Goal: Transaction & Acquisition: Purchase product/service

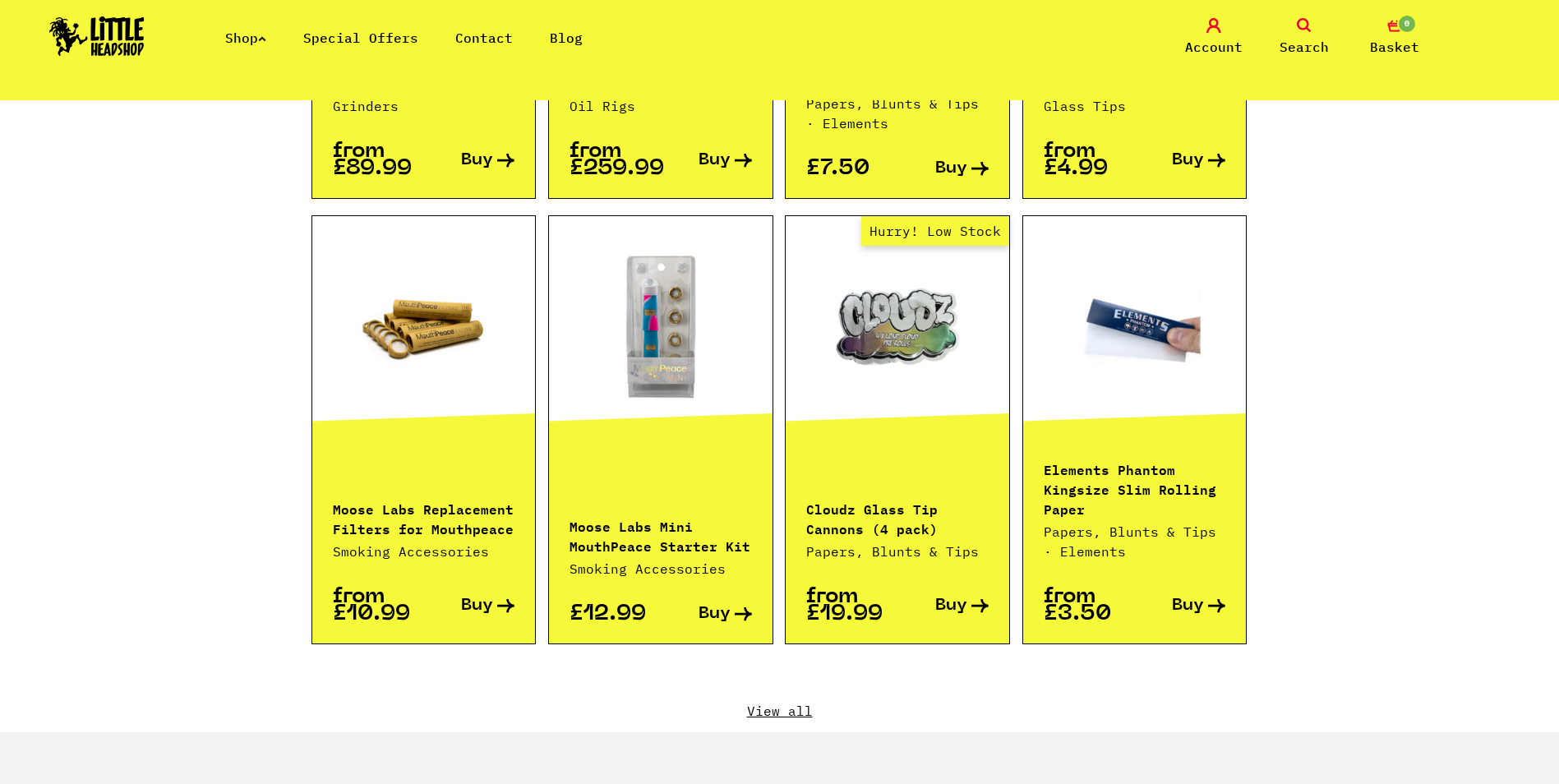
scroll to position [1561, 0]
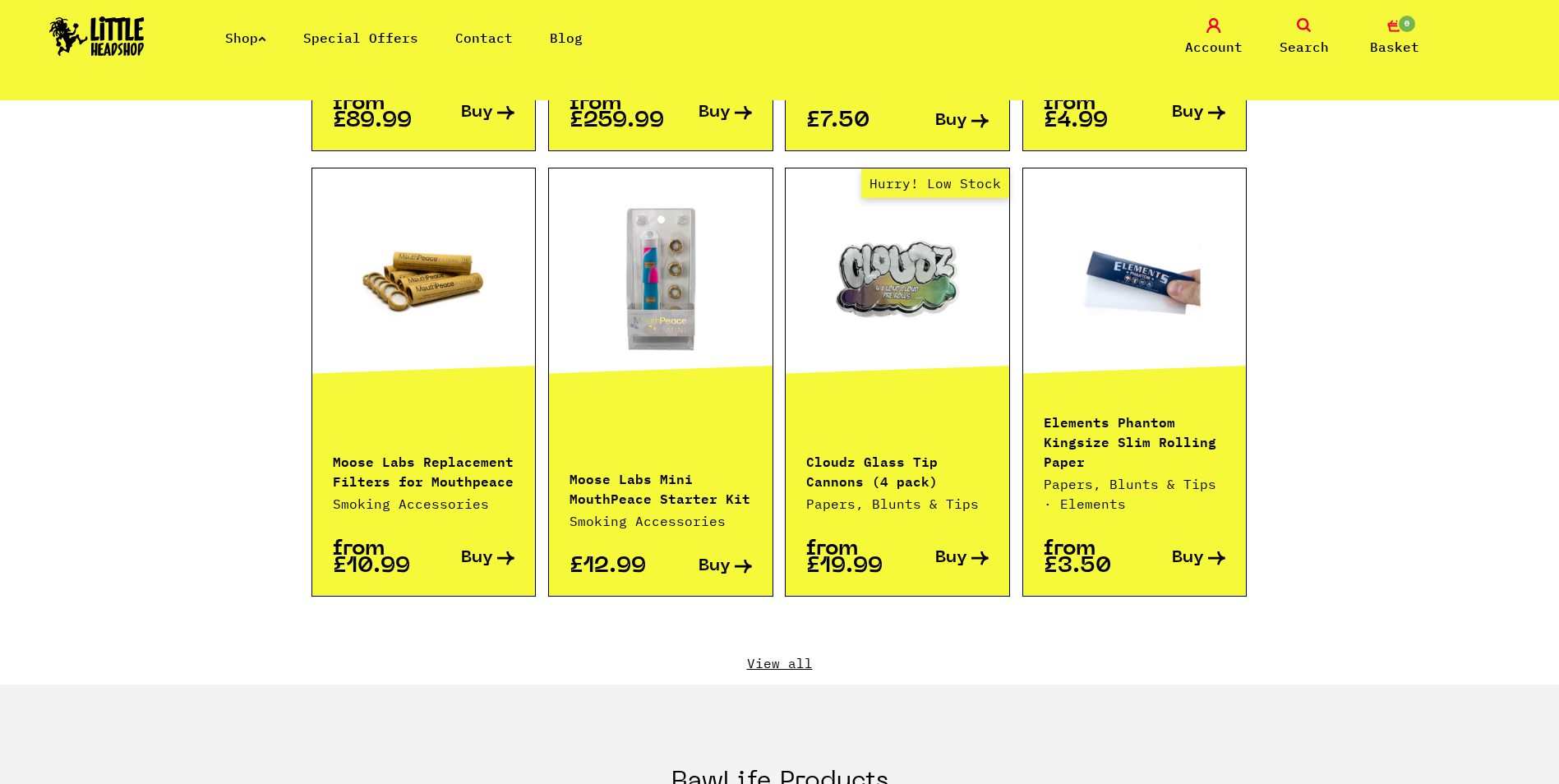
click at [791, 654] on link "View all" at bounding box center [780, 662] width 937 height 18
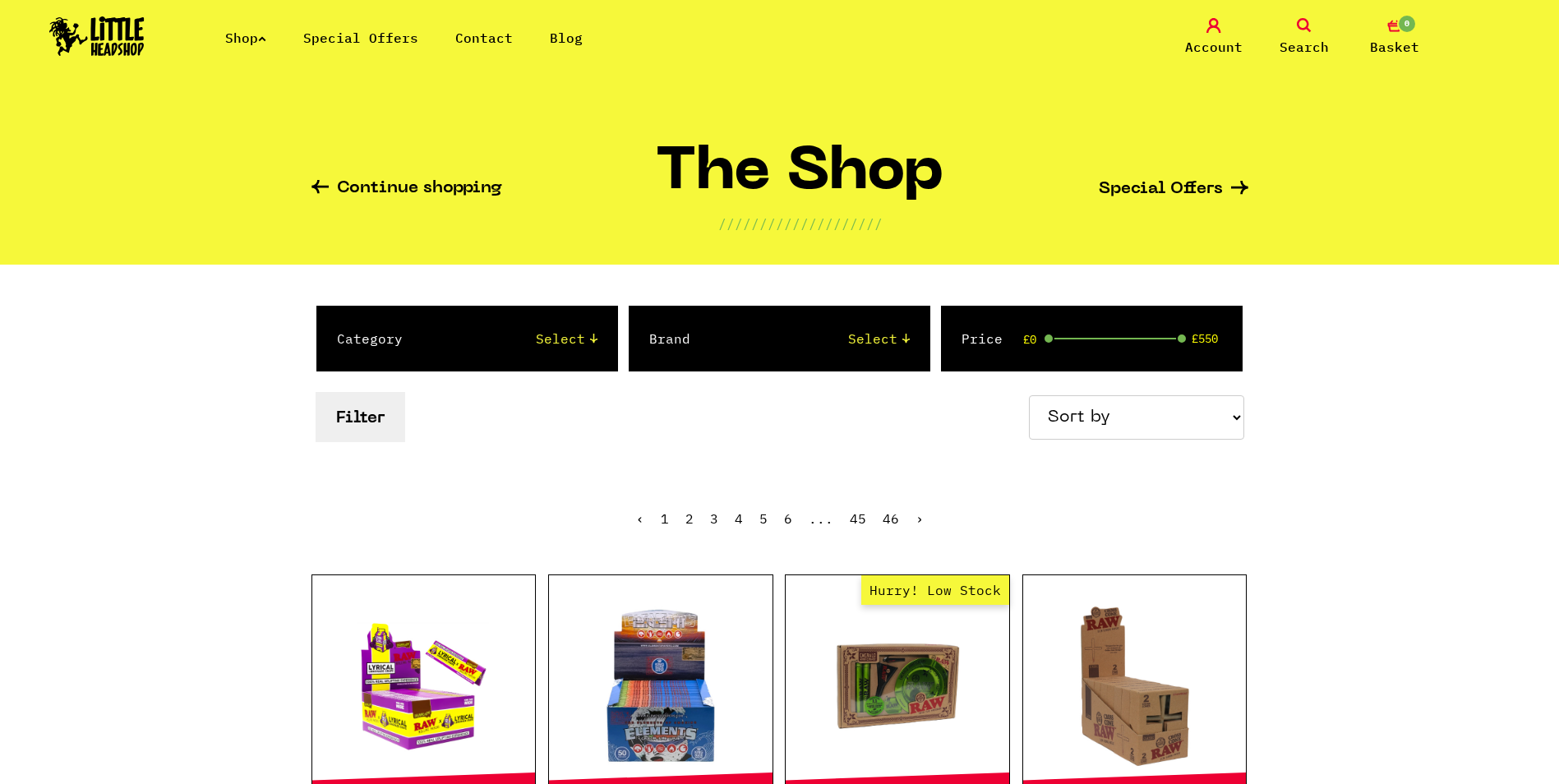
click at [1210, 408] on select "Sort by Price - Low to High Price - High to Low Newest Products" at bounding box center [1137, 416] width 215 height 44
select select "newest"
click at [1031, 395] on select "Sort by Price - Low to High Price - High to Low Newest Products" at bounding box center [1137, 416] width 215 height 44
